Goal: Information Seeking & Learning: Find specific fact

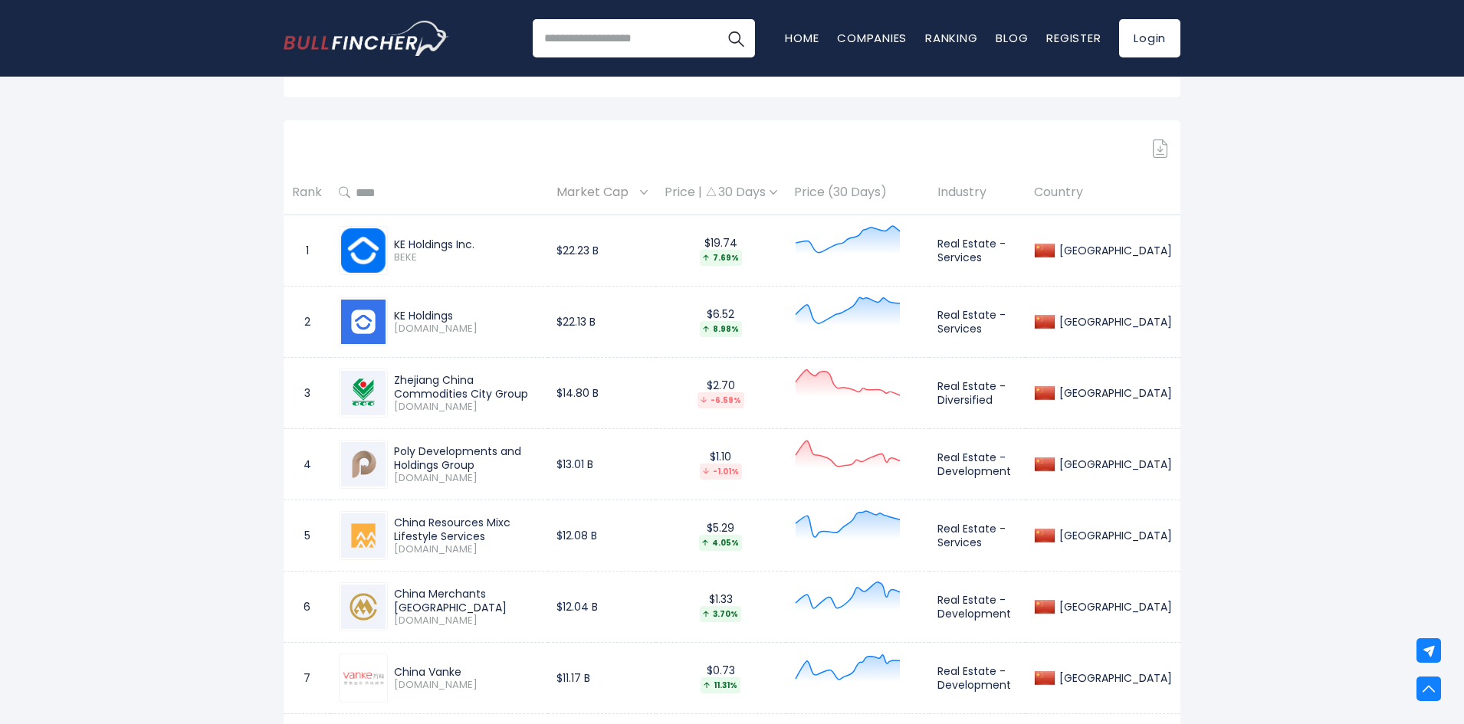
scroll to position [766, 0]
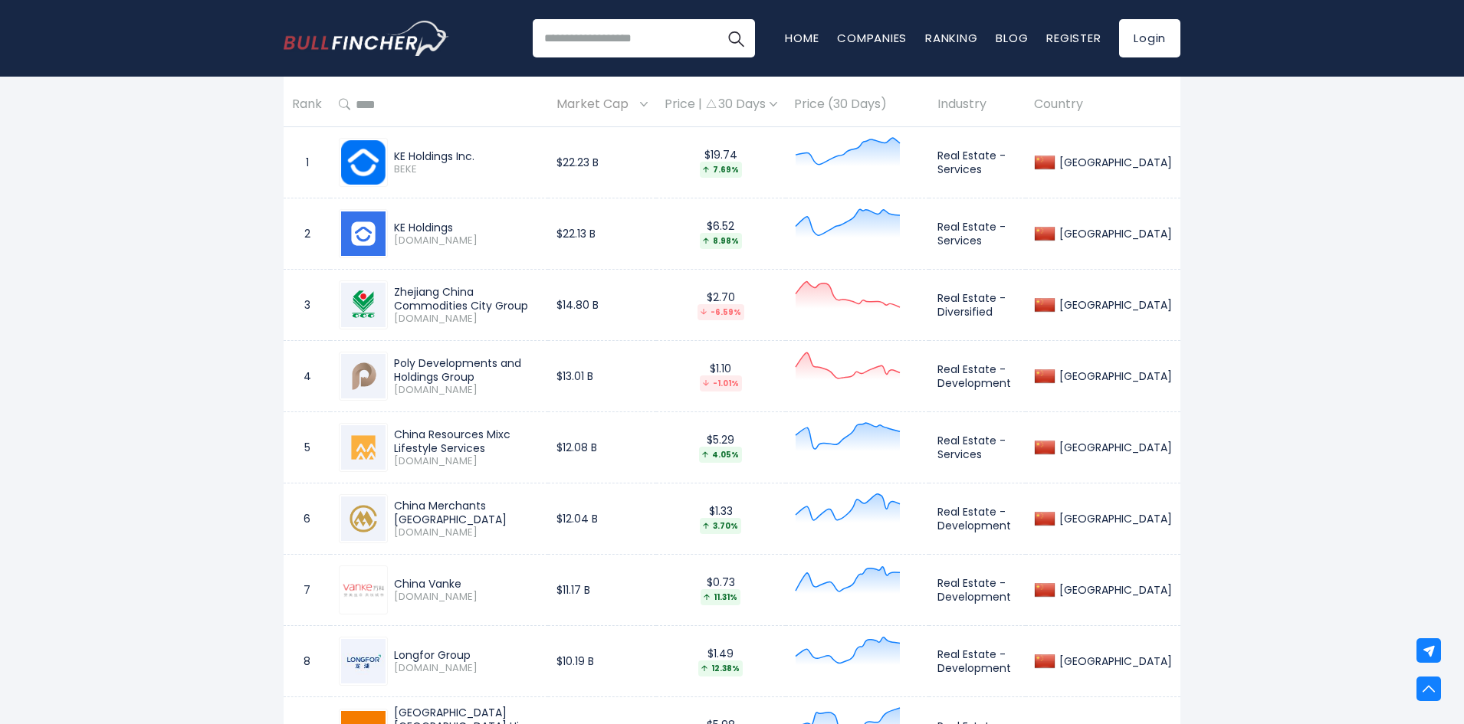
click at [430, 152] on div "KE Holdings Inc." at bounding box center [467, 156] width 146 height 14
click at [431, 153] on div "KE Holdings Inc." at bounding box center [467, 156] width 146 height 14
click at [432, 153] on div "KE Holdings Inc." at bounding box center [467, 156] width 146 height 14
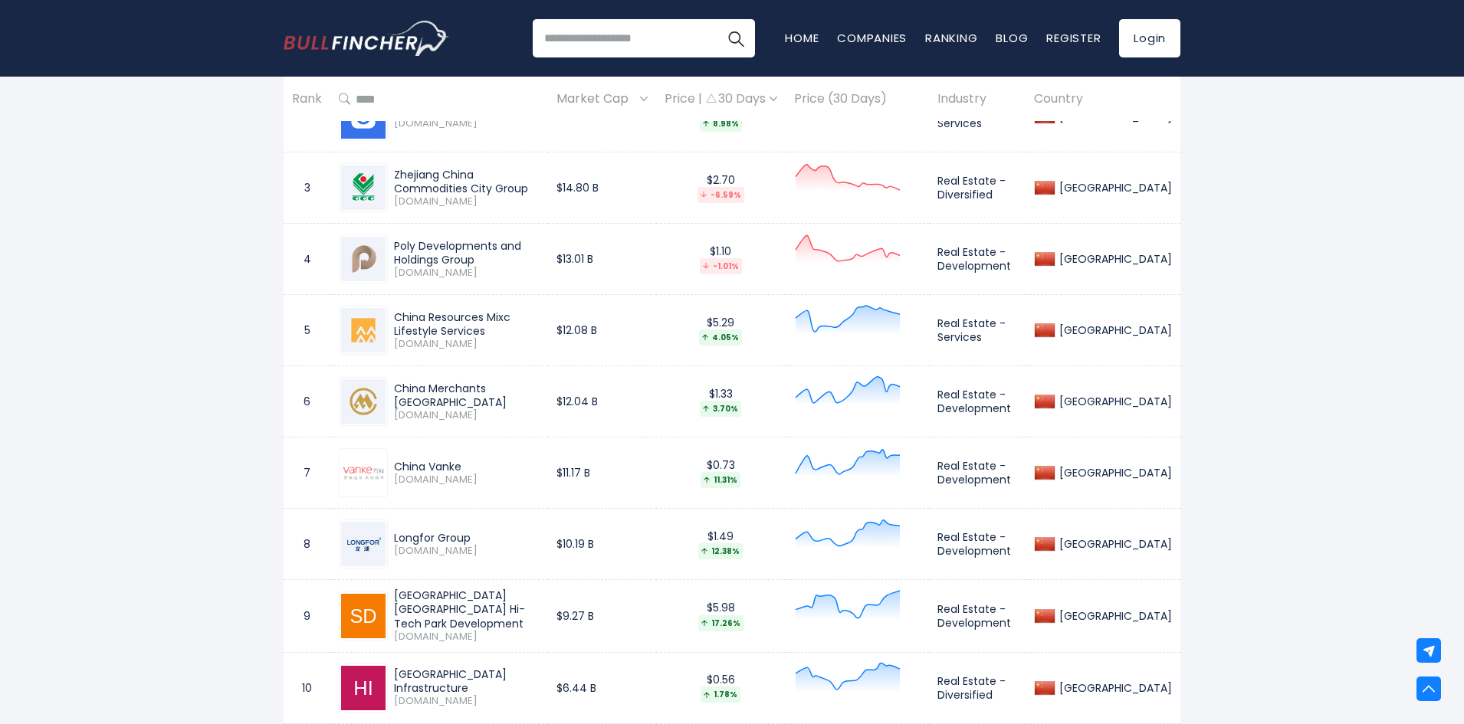
scroll to position [920, 0]
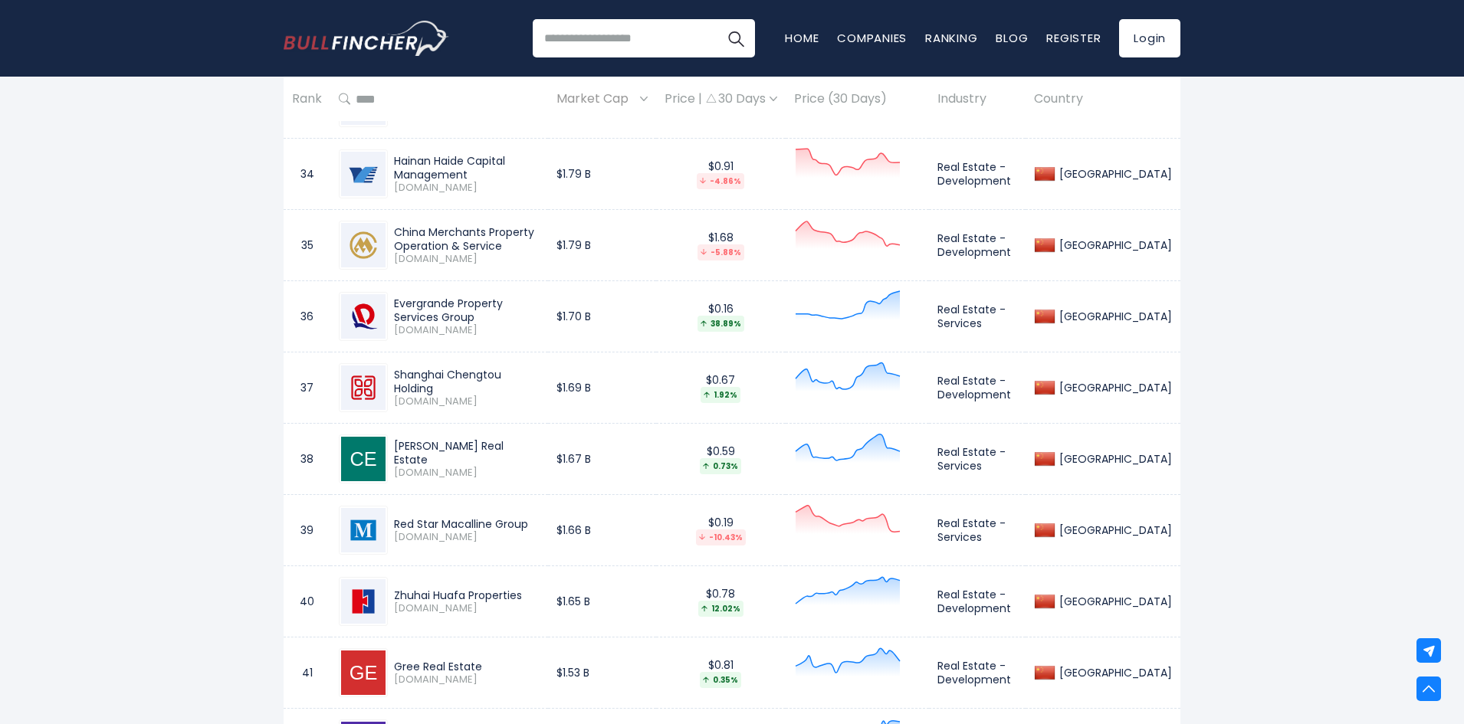
scroll to position [3372, 0]
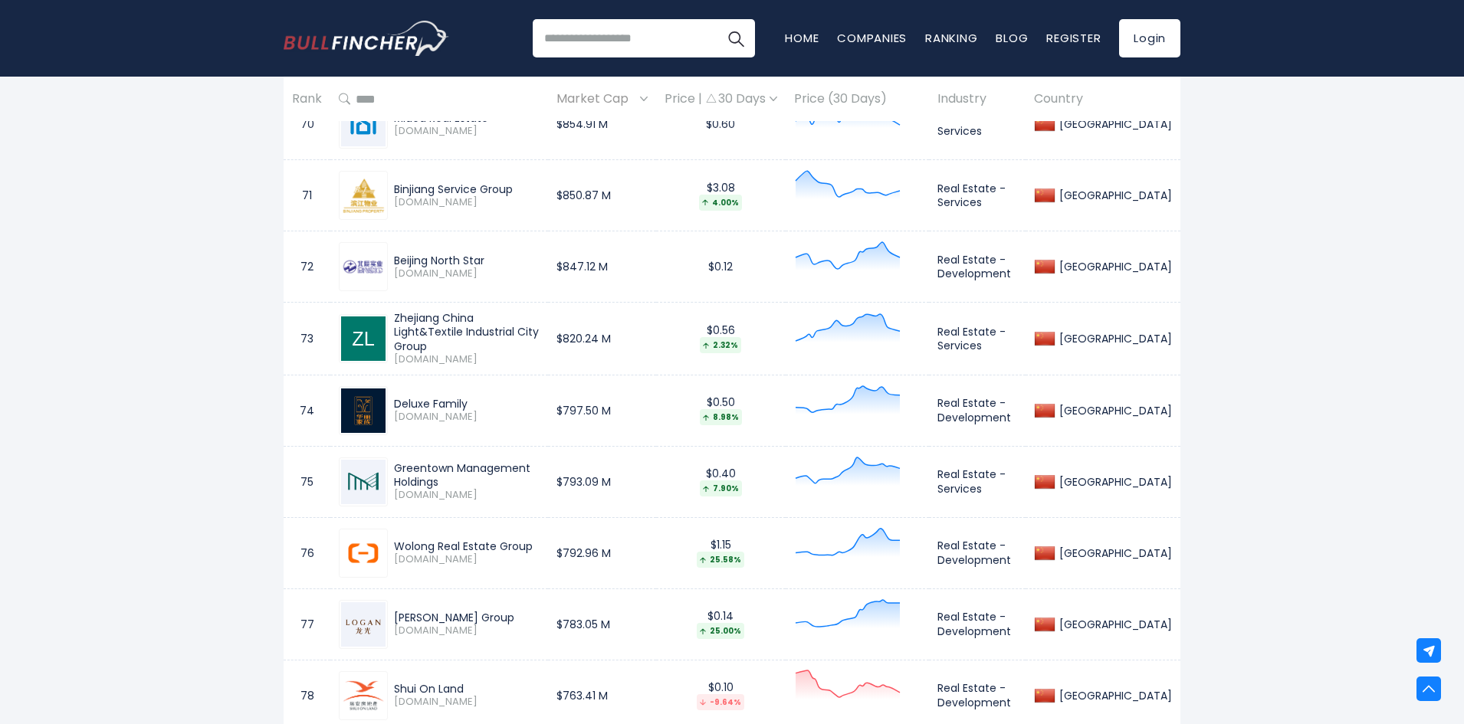
scroll to position [5748, 0]
